Goal: Use online tool/utility

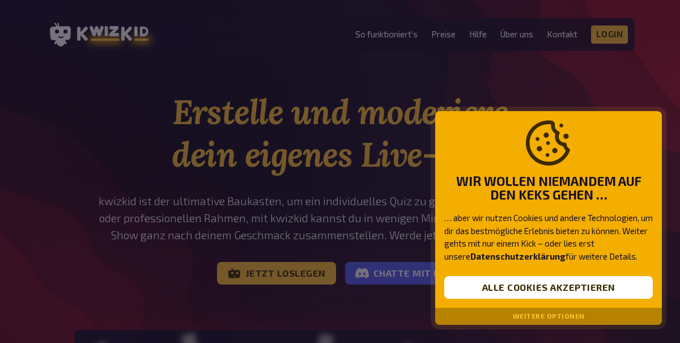
click at [660, 319] on div "Weitere Optionen" at bounding box center [549, 316] width 227 height 17
click at [606, 323] on div "Weitere Optionen" at bounding box center [549, 316] width 227 height 17
click at [605, 317] on div "Weitere Optionen" at bounding box center [549, 316] width 227 height 17
click at [599, 315] on div "Weitere Optionen" at bounding box center [549, 316] width 227 height 17
click at [595, 319] on div "Weitere Optionen" at bounding box center [549, 316] width 227 height 17
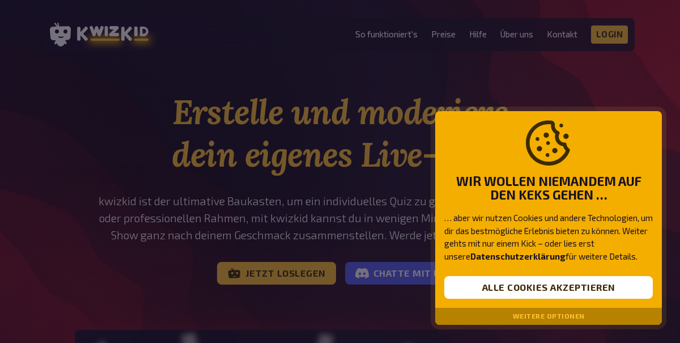
click at [602, 320] on div "Weitere Optionen" at bounding box center [549, 316] width 227 height 17
click at [599, 317] on div "Weitere Optionen" at bounding box center [549, 316] width 227 height 17
click at [577, 320] on button "Weitere Optionen" at bounding box center [549, 316] width 72 height 8
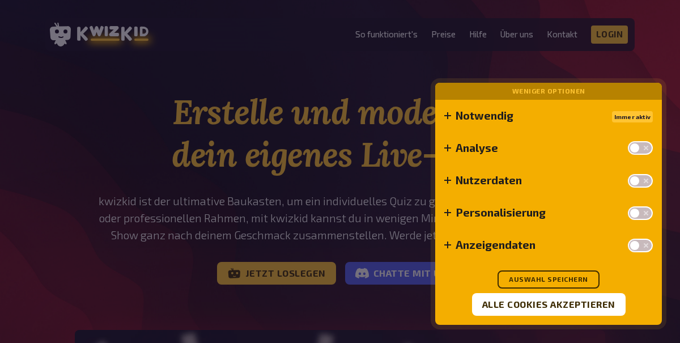
click at [561, 326] on div at bounding box center [340, 171] width 680 height 343
click at [570, 277] on button "Auswahl speichern" at bounding box center [549, 279] width 102 height 18
